Goal: Use online tool/utility: Utilize a website feature to perform a specific function

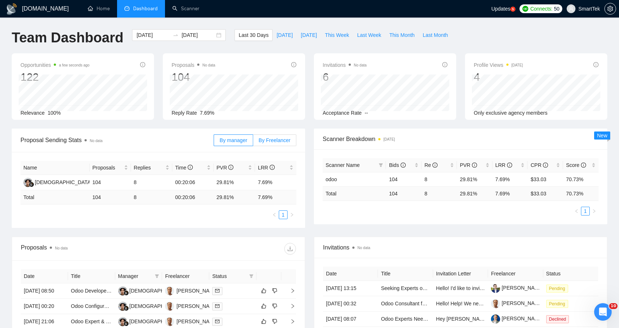
click at [268, 138] on span "By Freelancer" at bounding box center [274, 140] width 32 height 6
click at [253, 142] on input "By Freelancer" at bounding box center [253, 142] width 0 height 0
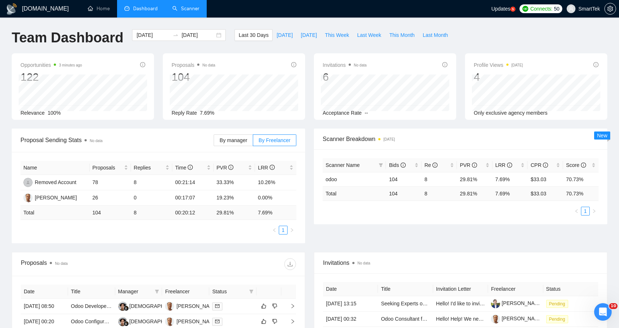
click at [174, 8] on link "Scanner" at bounding box center [185, 8] width 27 height 6
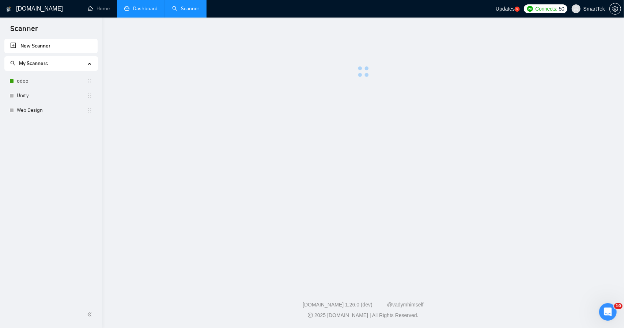
click at [136, 5] on link "Dashboard" at bounding box center [140, 8] width 33 height 6
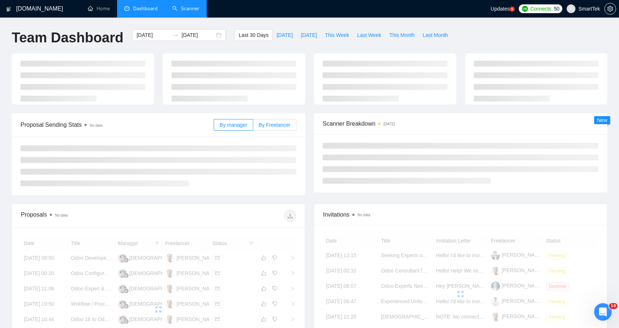
click at [273, 121] on label "By Freelancer" at bounding box center [274, 125] width 43 height 12
click at [253, 127] on input "By Freelancer" at bounding box center [253, 127] width 0 height 0
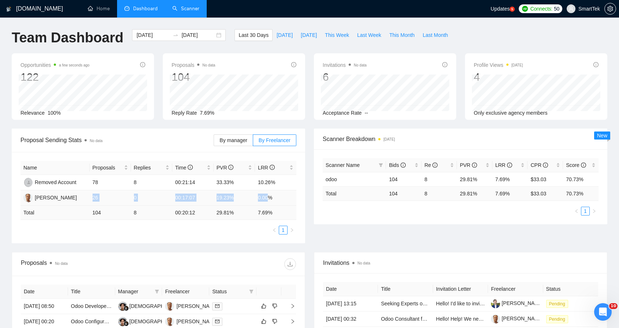
drag, startPoint x: 92, startPoint y: 198, endPoint x: 266, endPoint y: 203, distance: 173.7
click at [266, 203] on tr "[PERSON_NAME] 26 0 00:17:07 19.23% 0.00%" at bounding box center [158, 197] width 276 height 15
click at [136, 201] on td "0" at bounding box center [151, 197] width 41 height 15
drag, startPoint x: 88, startPoint y: 197, endPoint x: 282, endPoint y: 200, distance: 193.1
click at [282, 200] on tr "[PERSON_NAME] 26 0 00:17:07 19.23% 0.00%" at bounding box center [158, 197] width 276 height 15
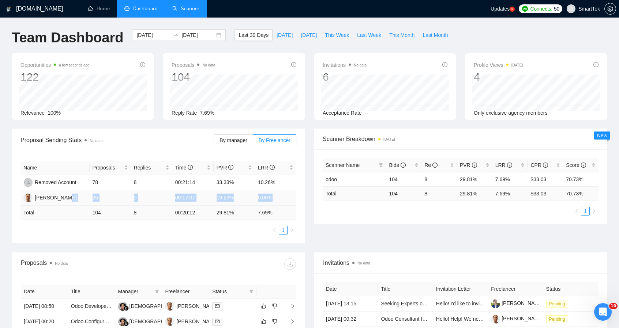
click at [83, 195] on td "[PERSON_NAME]" at bounding box center [54, 197] width 69 height 15
drag, startPoint x: 86, startPoint y: 197, endPoint x: 283, endPoint y: 194, distance: 196.7
click at [283, 194] on tr "[PERSON_NAME] 26 0 00:17:07 19.23% 0.00%" at bounding box center [158, 197] width 276 height 15
click at [276, 194] on td "0.00%" at bounding box center [275, 197] width 41 height 15
click at [185, 7] on link "Scanner" at bounding box center [185, 8] width 27 height 6
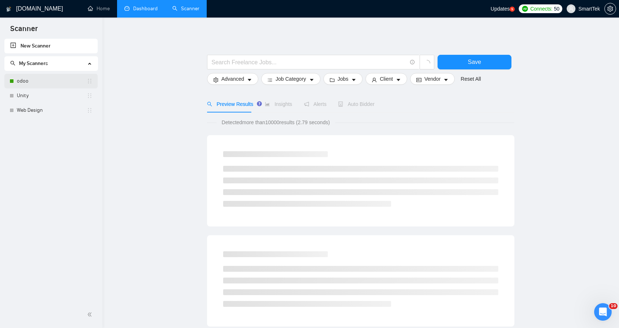
click at [27, 79] on link "odoo" at bounding box center [52, 81] width 70 height 15
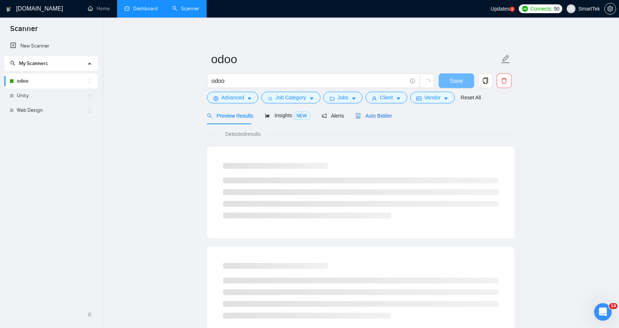
click at [367, 116] on span "Auto Bidder" at bounding box center [373, 116] width 36 height 6
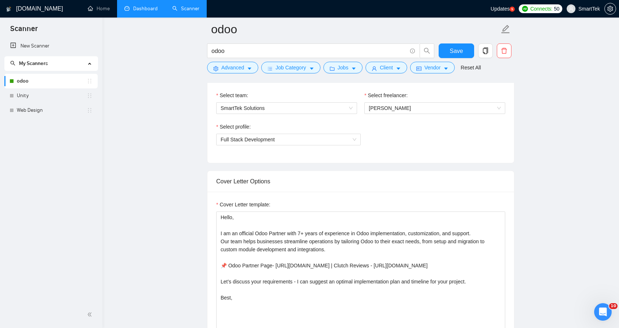
scroll to position [475, 0]
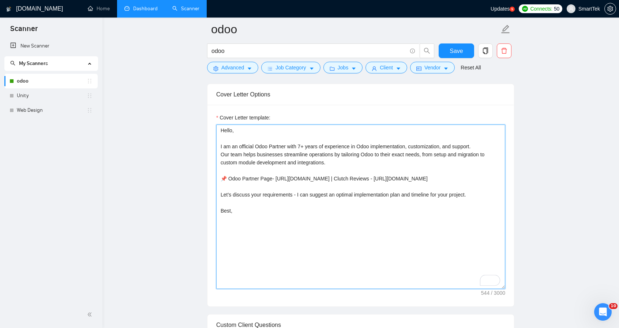
drag, startPoint x: 229, startPoint y: 145, endPoint x: 335, endPoint y: 150, distance: 106.1
click at [335, 150] on textarea "Hello, I am an official Odoo Partner with 7+ years of experience in Odoo implem…" at bounding box center [360, 207] width 289 height 165
click at [343, 159] on textarea "Hello, I am an official Odoo Partner with 7+ years of experience in Odoo implem…" at bounding box center [360, 207] width 289 height 165
drag, startPoint x: 230, startPoint y: 175, endPoint x: 429, endPoint y: 190, distance: 199.4
click at [429, 189] on textarea "Hello, I am an official Odoo Partner with 7+ years of experience in Odoo implem…" at bounding box center [360, 207] width 289 height 165
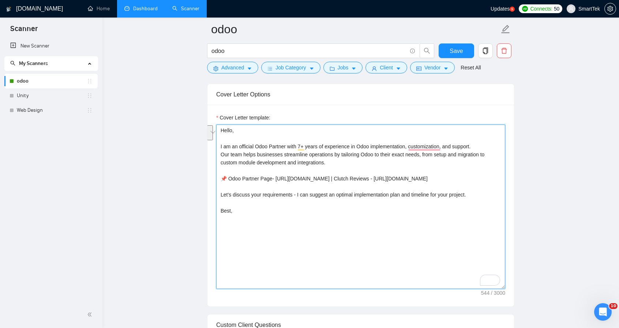
click at [337, 222] on textarea "Hello, I am an official Odoo Partner with 7+ years of experience in Odoo implem…" at bounding box center [360, 207] width 289 height 165
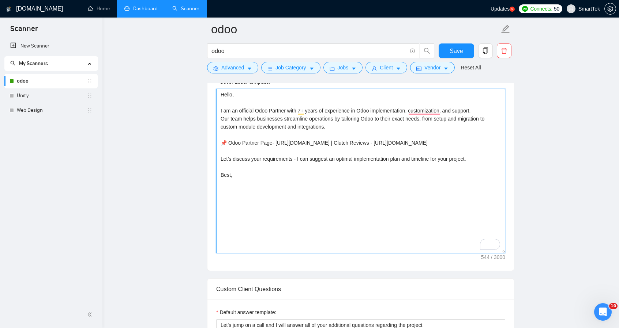
scroll to position [510, 0]
drag, startPoint x: 347, startPoint y: 113, endPoint x: 310, endPoint y: 121, distance: 38.2
click at [310, 121] on textarea "Hello, I am an official Odoo Partner with 7+ years of experience in Odoo implem…" at bounding box center [360, 172] width 289 height 165
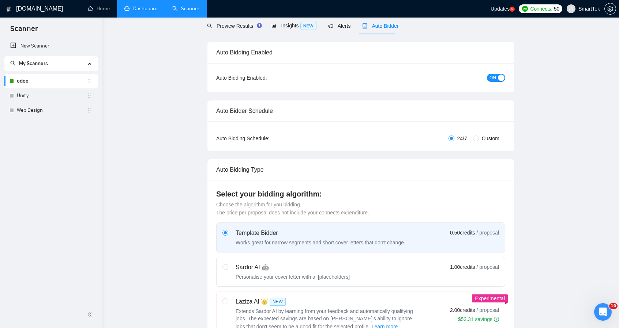
scroll to position [0, 0]
